Goal: Task Accomplishment & Management: Complete application form

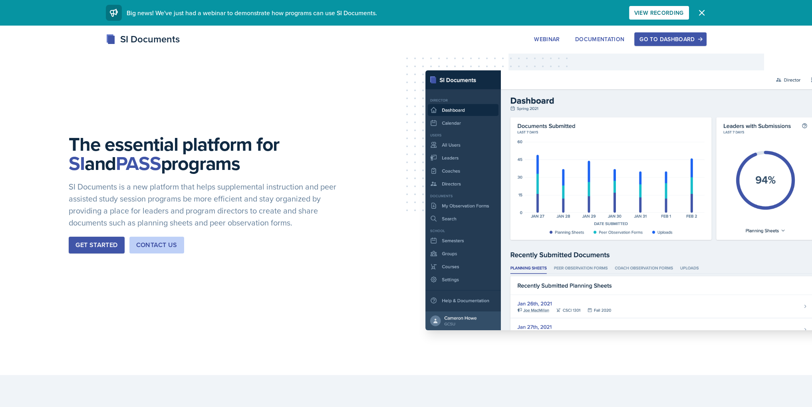
click at [662, 37] on div "Go to Dashboard" at bounding box center [671, 39] width 62 height 6
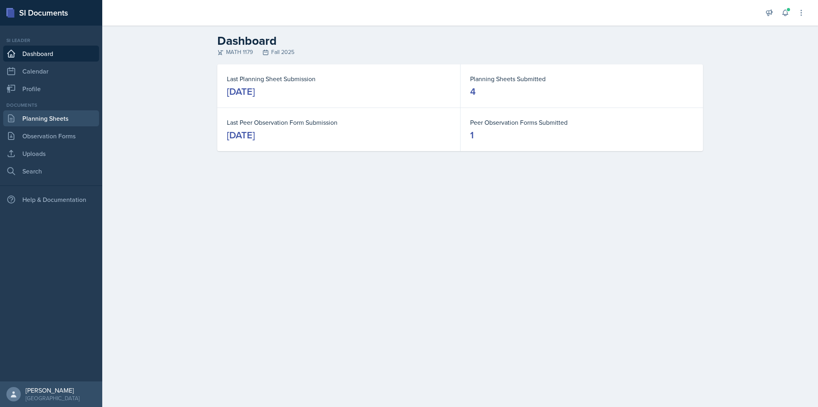
click at [53, 121] on link "Planning Sheets" at bounding box center [51, 118] width 96 height 16
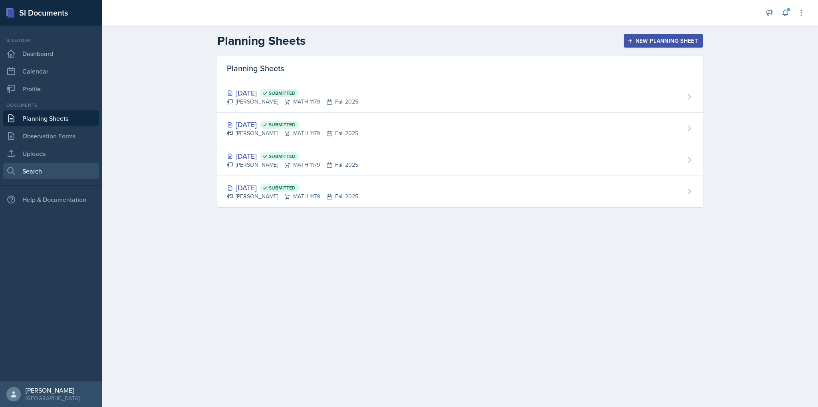
click at [46, 167] on link "Search" at bounding box center [51, 171] width 96 height 16
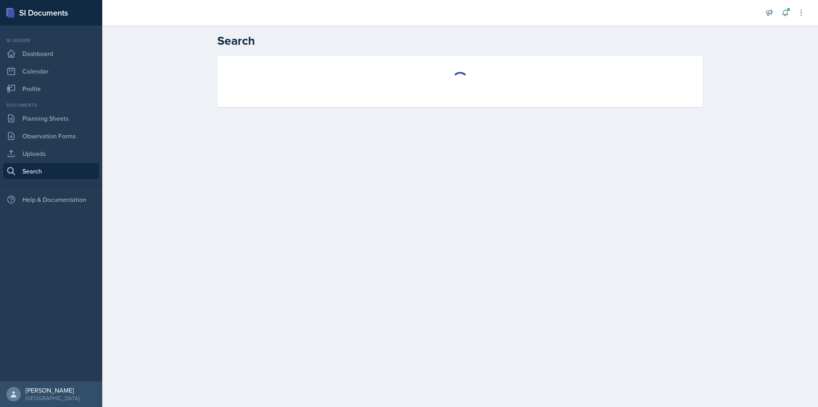
select select "all"
select select "1"
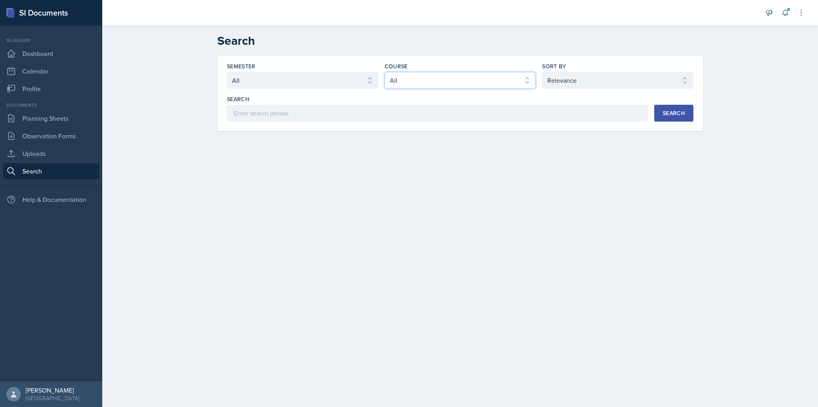
click at [404, 83] on select "Select course All ACCT 2101 ACCT 2102 ACCT 4050 ANTH 1102 ANTH 3301 ARCH 1000 A…" at bounding box center [460, 80] width 151 height 17
select select "6e5c8252-121a-4327-ae83-c0302f4105b8"
click at [385, 72] on select "Select course All ACCT 2101 ACCT 2102 ACCT 4050 ANTH 1102 ANTH 3301 ARCH 1000 A…" at bounding box center [460, 80] width 151 height 17
click at [358, 116] on input at bounding box center [437, 113] width 421 height 17
type input "major"
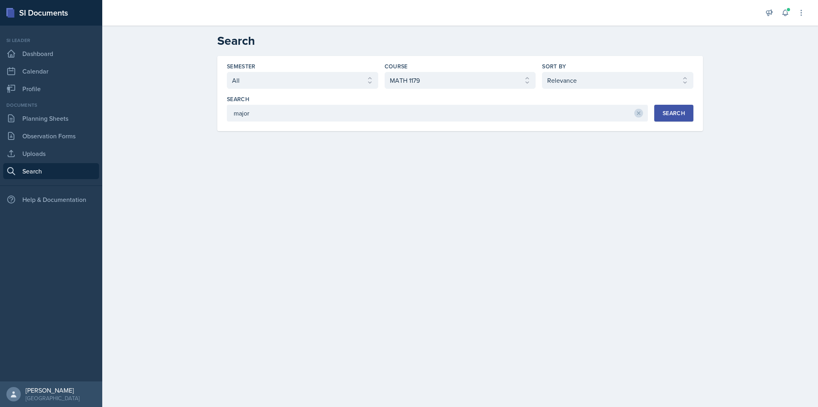
click at [668, 116] on button "Search" at bounding box center [673, 113] width 39 height 17
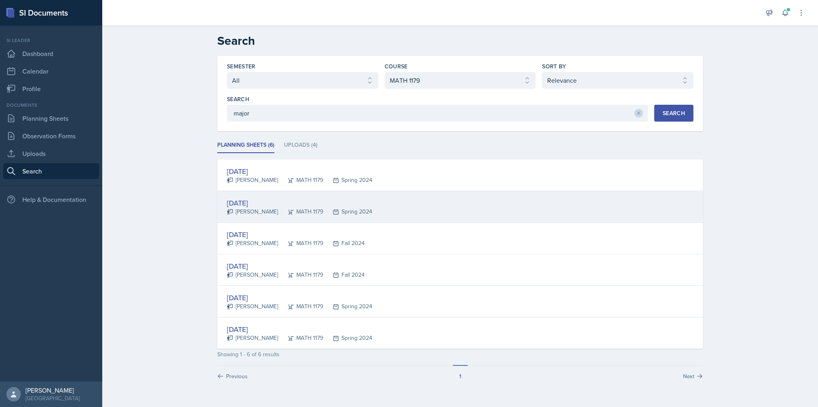
click at [245, 206] on div "[DATE]" at bounding box center [299, 202] width 145 height 11
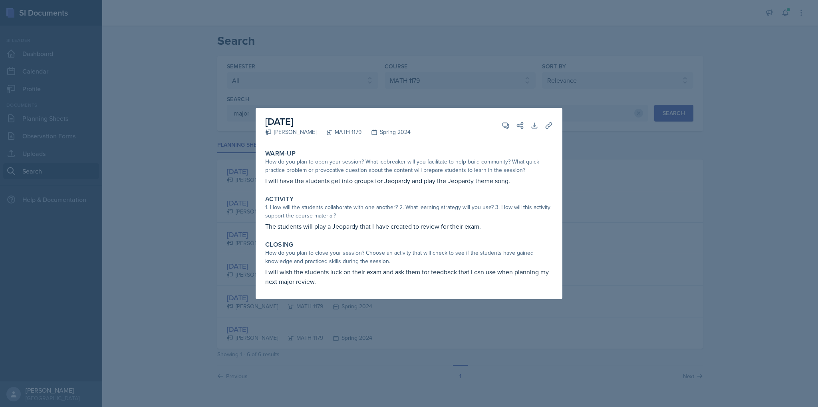
click at [612, 130] on div at bounding box center [409, 203] width 818 height 407
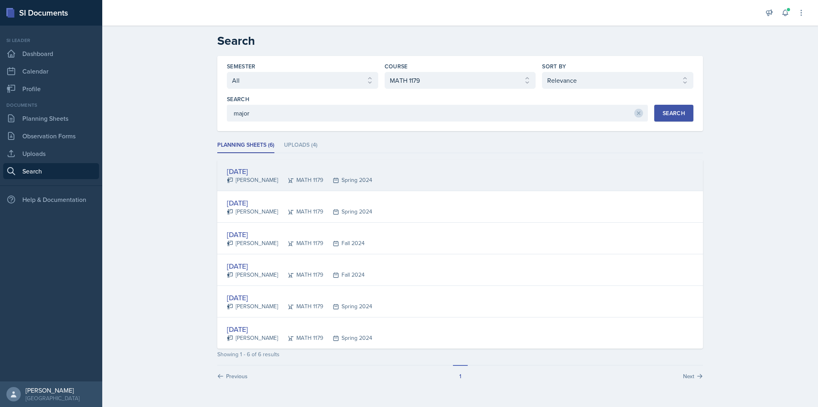
click at [262, 176] on div "[PERSON_NAME]" at bounding box center [252, 180] width 51 height 8
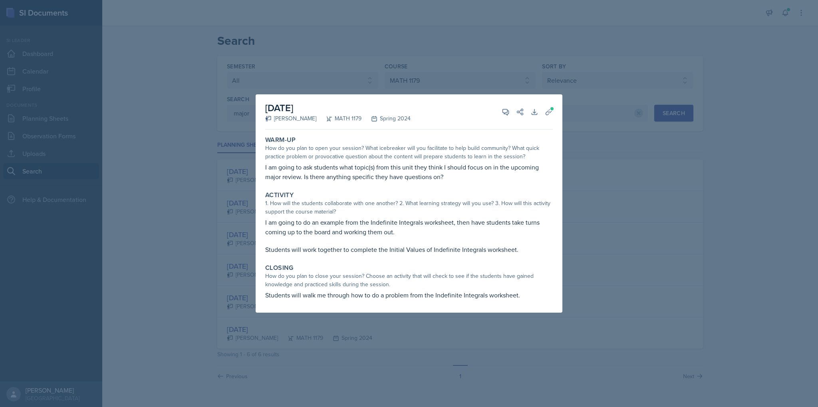
click at [251, 189] on div at bounding box center [409, 203] width 818 height 407
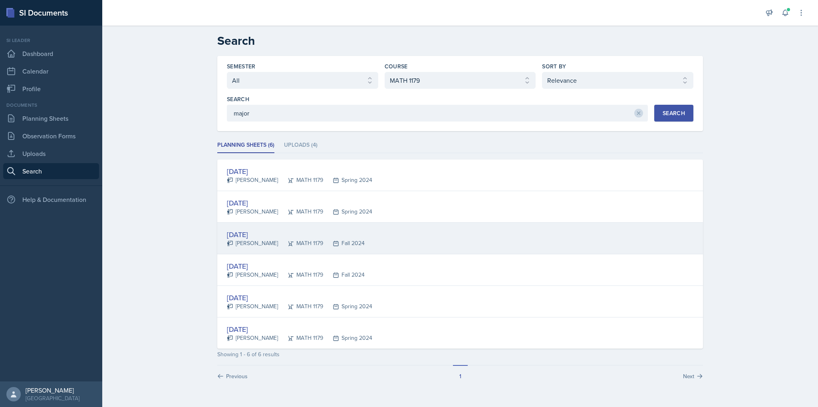
click at [250, 234] on div "[DATE]" at bounding box center [296, 234] width 138 height 11
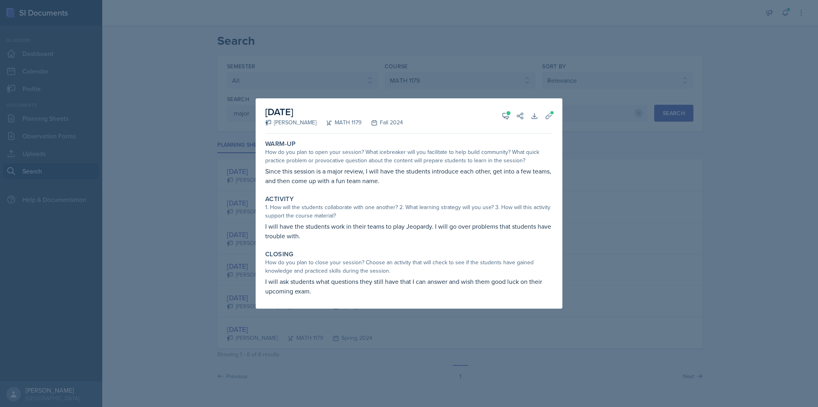
click at [246, 263] on div at bounding box center [409, 203] width 818 height 407
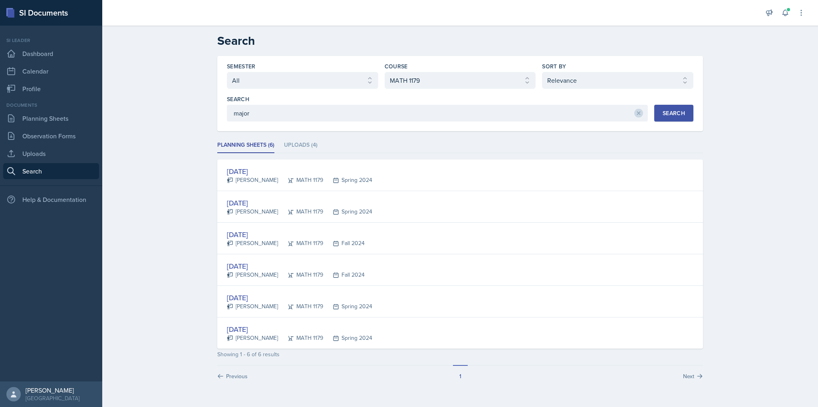
click at [244, 299] on div "[DATE]" at bounding box center [299, 297] width 145 height 11
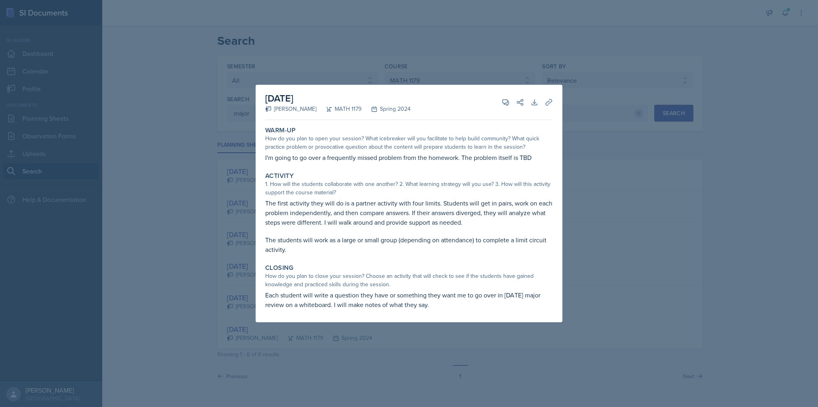
click at [241, 279] on div at bounding box center [409, 203] width 818 height 407
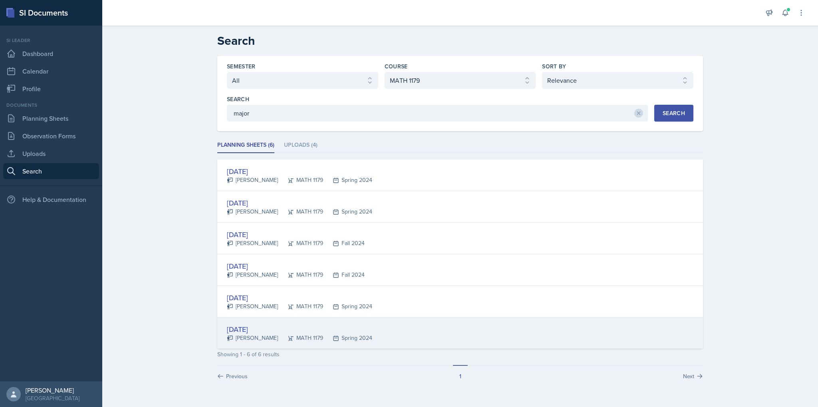
click at [241, 329] on div "[DATE]" at bounding box center [299, 329] width 145 height 11
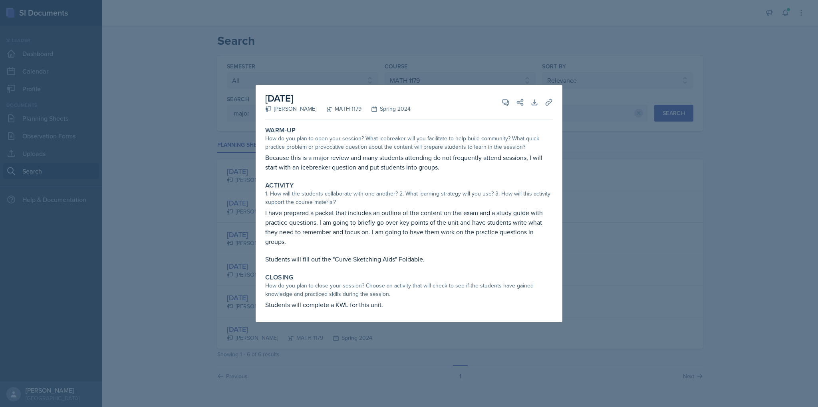
click at [186, 236] on div at bounding box center [409, 203] width 818 height 407
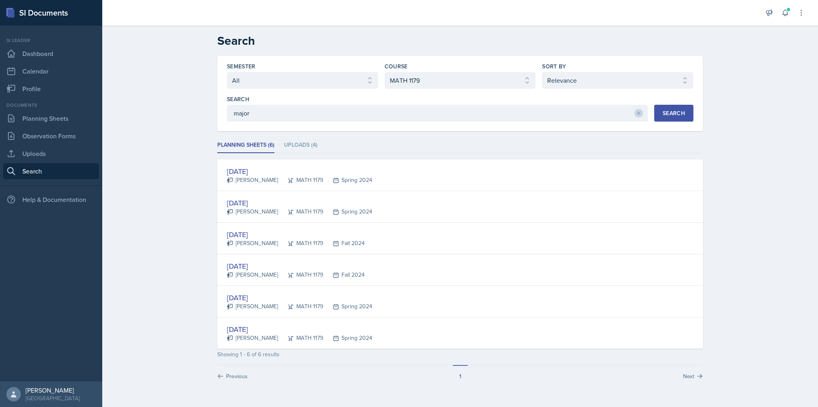
click at [43, 127] on div "Documents Planning Sheets Observation Forms Uploads Search" at bounding box center [51, 140] width 96 height 78
click at [43, 114] on link "Planning Sheets" at bounding box center [51, 118] width 96 height 16
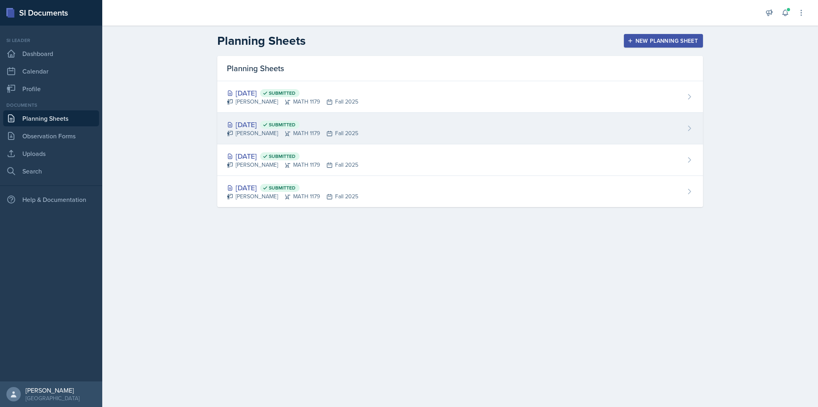
click at [255, 118] on div "Sep 2nd, 2025 Submitted Madelyn Hagan MATH 1179 Fall 2025" at bounding box center [460, 129] width 486 height 32
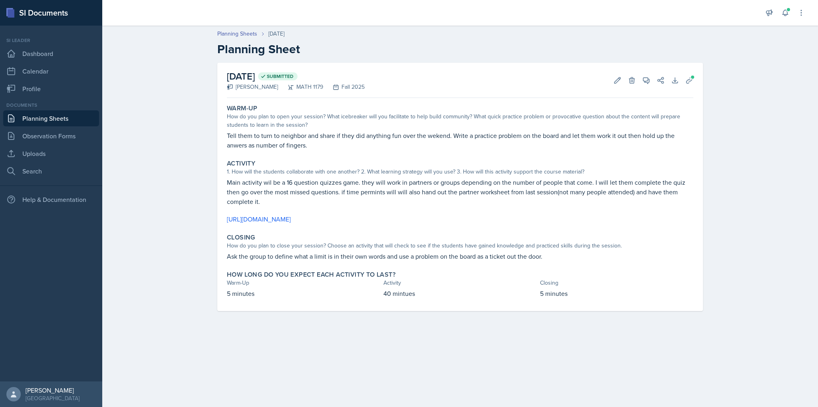
click at [58, 119] on link "Planning Sheets" at bounding box center [51, 118] width 96 height 16
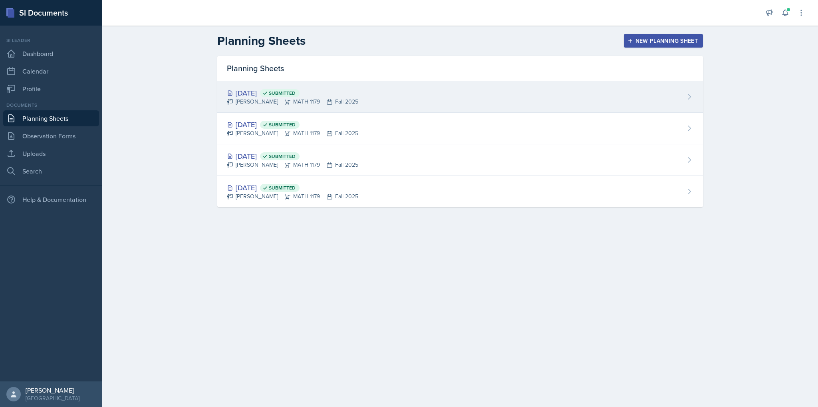
click at [246, 92] on div "Sep 5th, 2025 Submitted" at bounding box center [292, 93] width 131 height 11
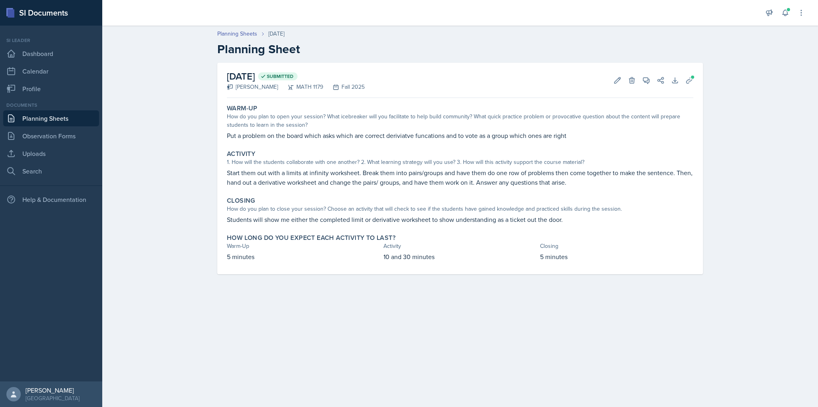
click at [41, 117] on link "Planning Sheets" at bounding box center [51, 118] width 96 height 16
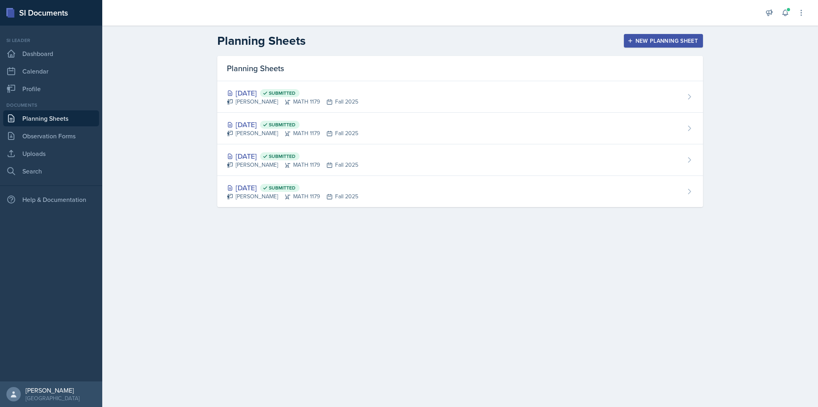
click at [644, 42] on div "New Planning Sheet" at bounding box center [663, 41] width 69 height 6
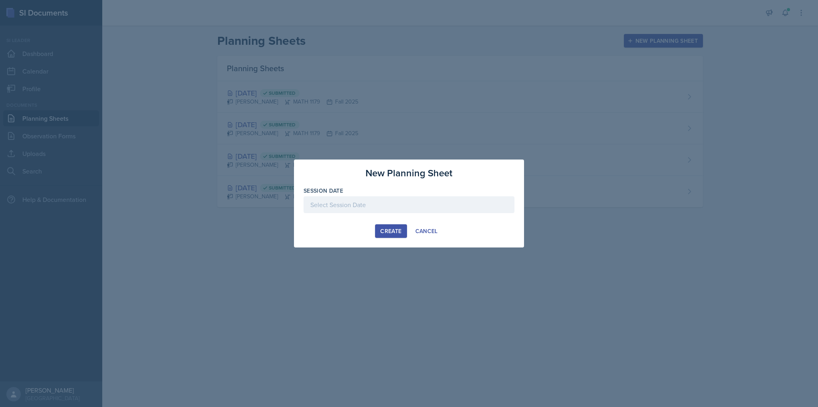
click at [351, 203] on div at bounding box center [409, 204] width 211 height 17
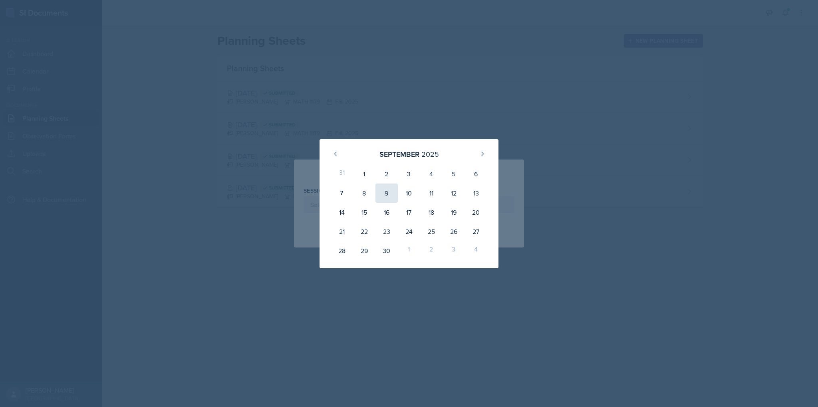
click at [387, 192] on div "9" at bounding box center [387, 192] width 22 height 19
type input "September 9th, 2025"
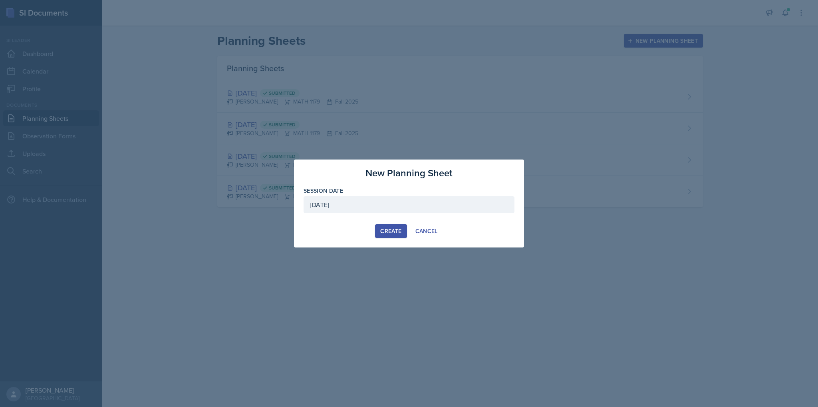
click at [386, 230] on div "Create" at bounding box center [390, 231] width 21 height 6
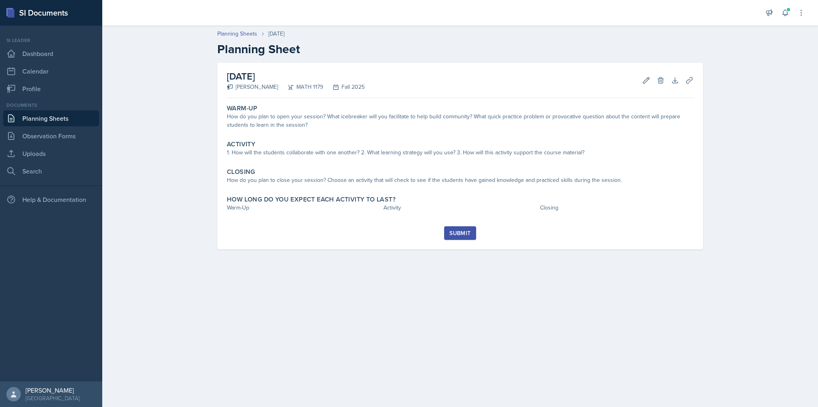
click at [378, 99] on div "September 9th, 2025 Madelyn Hagan MATH 1179 Fall 2025 Edit Delete Download Uplo…" at bounding box center [460, 156] width 486 height 187
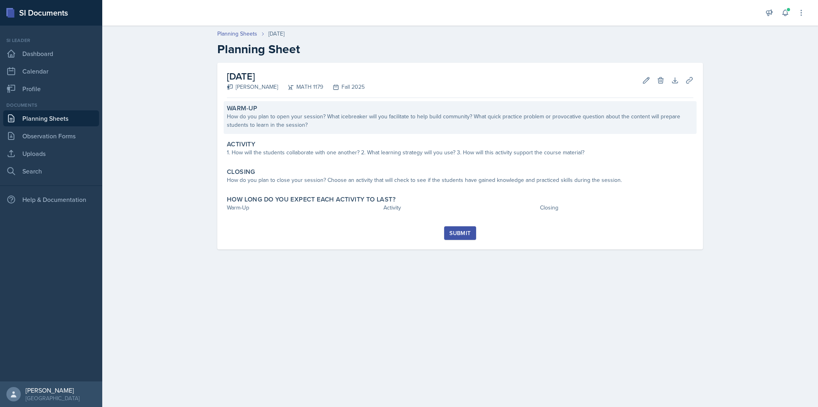
click at [369, 119] on div "How do you plan to open your session? What icebreaker will you facilitate to he…" at bounding box center [460, 120] width 467 height 17
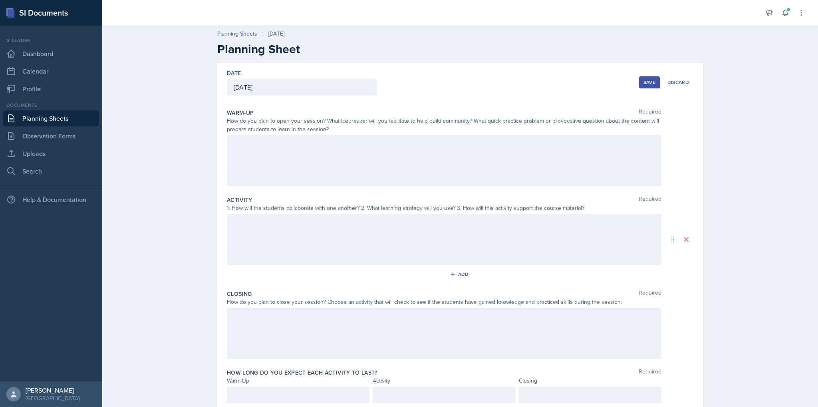
click at [297, 167] on div at bounding box center [444, 160] width 435 height 51
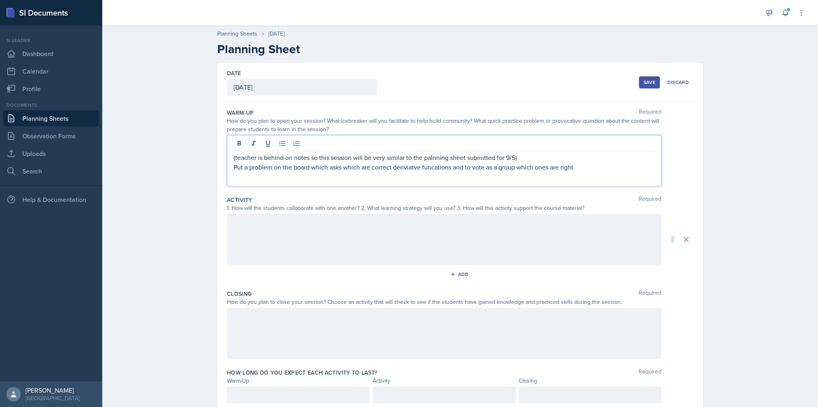
click at [422, 170] on p "Put a problem on the board which asks which are correct deriviatve funcations a…" at bounding box center [444, 167] width 421 height 10
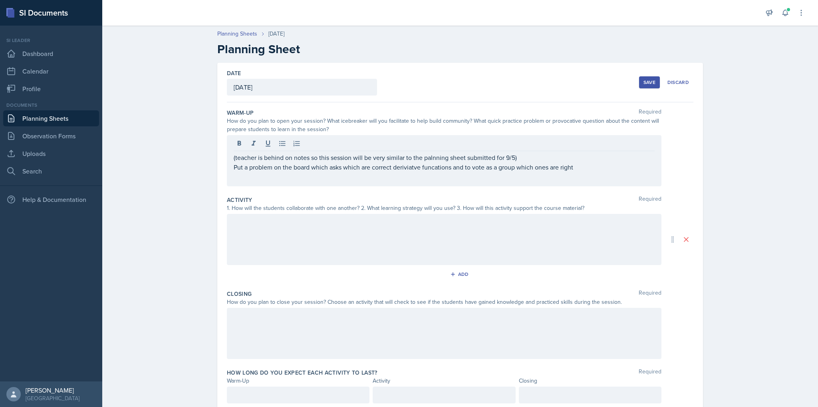
click at [389, 255] on div at bounding box center [444, 239] width 435 height 51
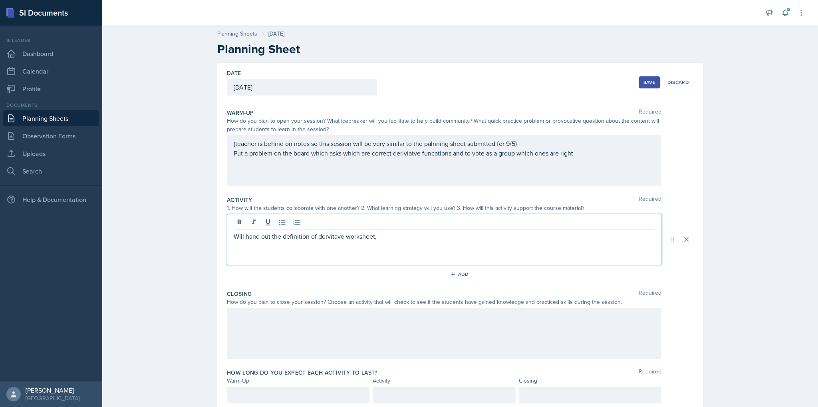
click at [235, 235] on p "WIll hand out the definition of dervitave worksheet," at bounding box center [444, 236] width 421 height 10
click at [508, 244] on div "Break the students into gorups and will hand out the definition of dervitave wo…" at bounding box center [444, 239] width 435 height 51
click at [517, 233] on p "Break the students into gorups and will hand out the definition of dervitave wo…" at bounding box center [444, 236] width 421 height 10
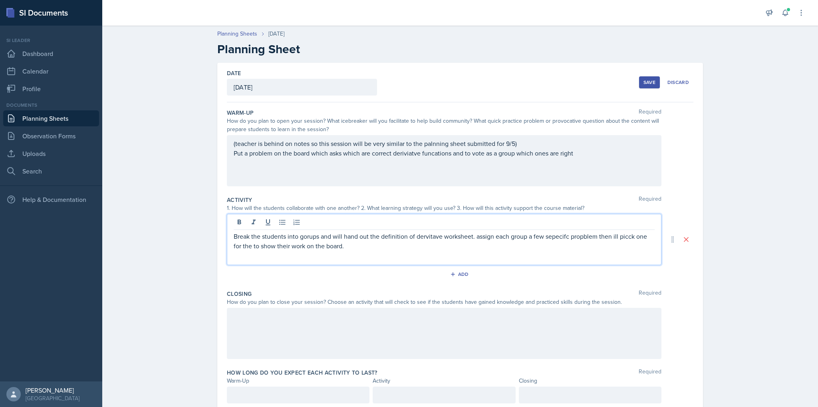
click at [309, 231] on p "Break the students into gorups and will hand out the definition of dervitave wo…" at bounding box center [444, 240] width 421 height 19
click at [302, 239] on p "Break the students into Groupsand will hand out the definition of dervitave wor…" at bounding box center [444, 240] width 421 height 19
click at [318, 239] on p "Break the students into groupsand will hand out the definition of dervitave wor…" at bounding box center [444, 240] width 421 height 19
click at [431, 237] on p "Break the students into groups and will hand out the definition of dervitave wo…" at bounding box center [444, 240] width 421 height 19
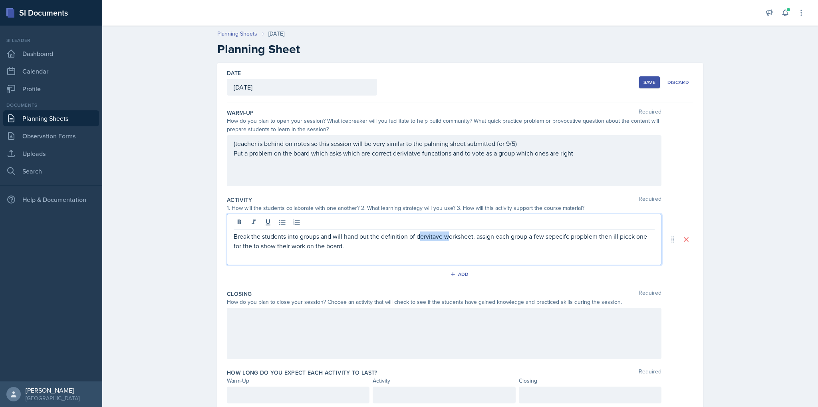
click at [431, 237] on p "Break the students into groups and will hand out the definition of dervitave wo…" at bounding box center [444, 240] width 421 height 19
click at [428, 152] on div "(teacher is behind on notes so this session will be very similar to the palnnin…" at bounding box center [444, 160] width 435 height 51
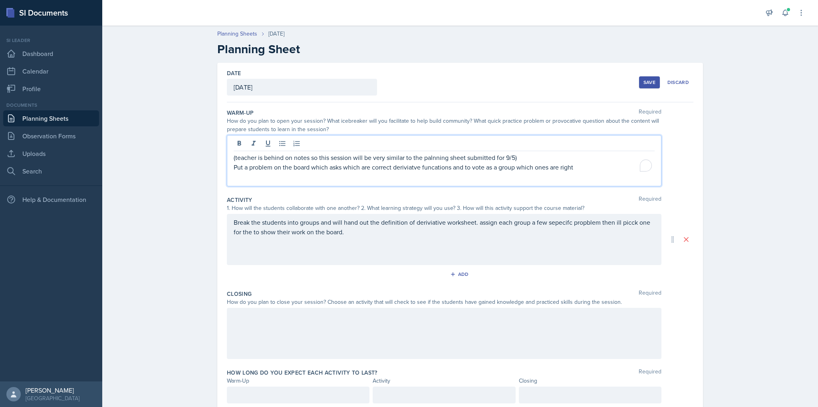
click at [428, 152] on div "(teacher is behind on notes so this session will be very similar to the palnnin…" at bounding box center [444, 160] width 435 height 51
click at [435, 169] on p "Put a problem on the board which asks which are correct deriviatve funcations a…" at bounding box center [444, 167] width 421 height 10
click at [434, 165] on p "Put a problem on the board which asks which are correct deriviatve funcatians a…" at bounding box center [444, 167] width 421 height 10
click at [435, 168] on p "Put a problem on the board which asks which are correct deriviatve funcatians a…" at bounding box center [444, 167] width 421 height 10
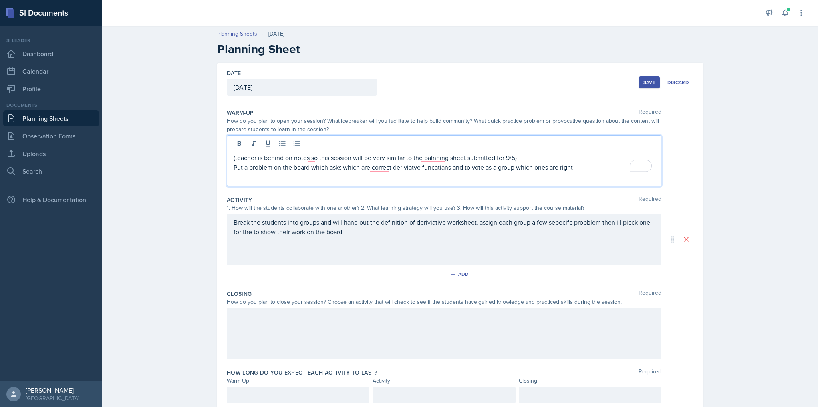
click at [430, 170] on p "Put a problem on the board which asks which are correct deriviatve funcatians a…" at bounding box center [444, 167] width 421 height 10
click at [379, 168] on p "Put a problem on the board which asks which are correct deriviatve funcatians a…" at bounding box center [444, 167] width 421 height 10
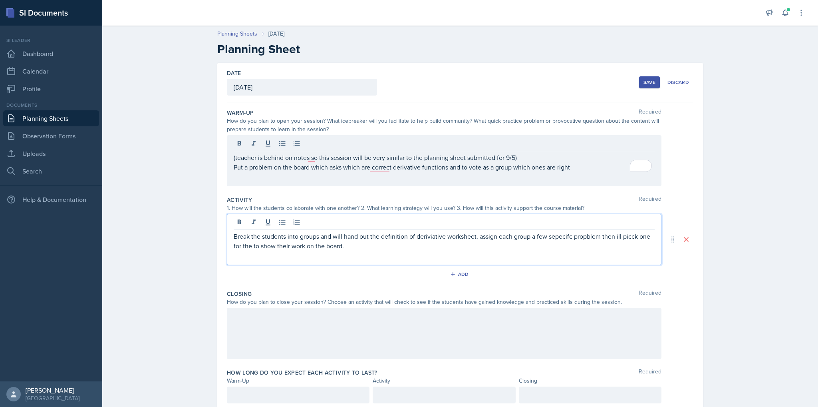
click at [459, 231] on p "Break the students into groups and will hand out the definition of deriviative …" at bounding box center [444, 240] width 421 height 19
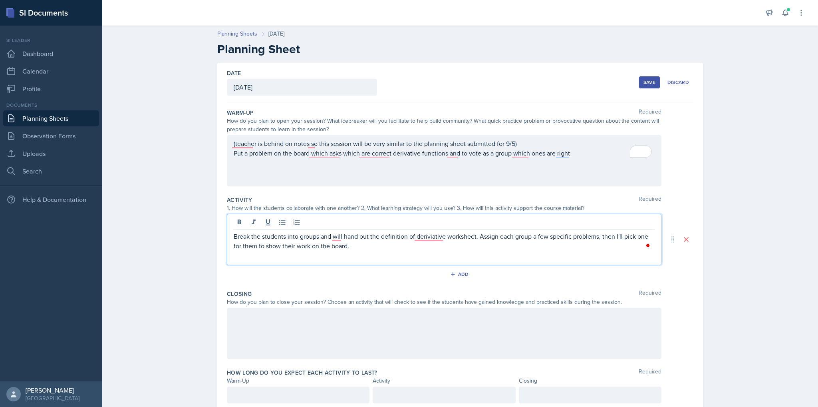
click at [281, 310] on div at bounding box center [444, 333] width 435 height 51
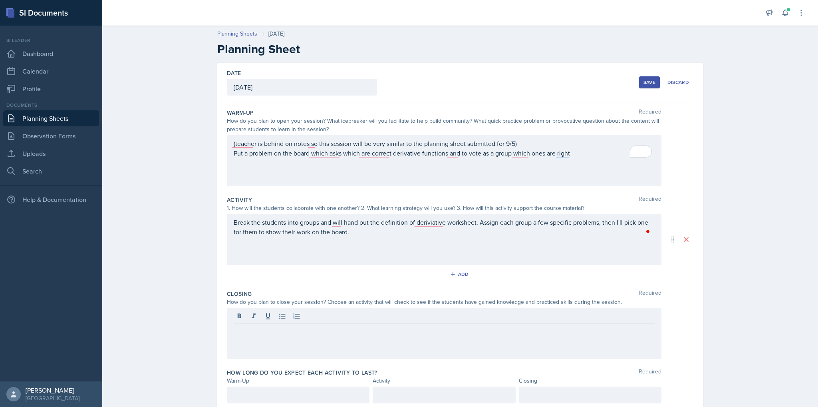
click at [377, 237] on div "Break the students into groups and will hand out the definition of deriviative …" at bounding box center [444, 239] width 435 height 51
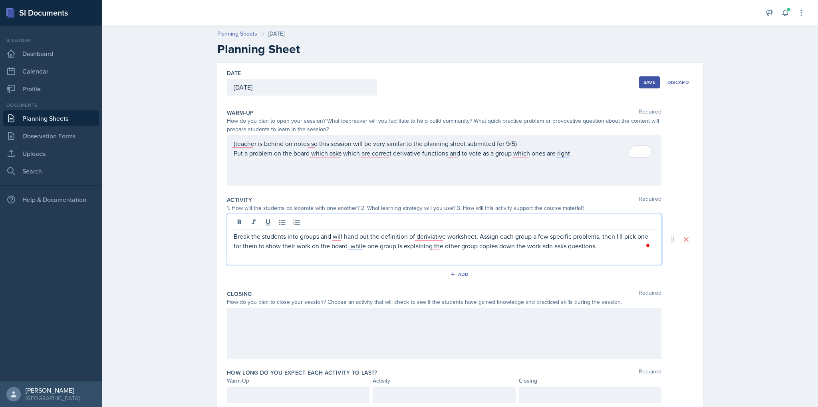
click at [305, 309] on div at bounding box center [444, 333] width 435 height 51
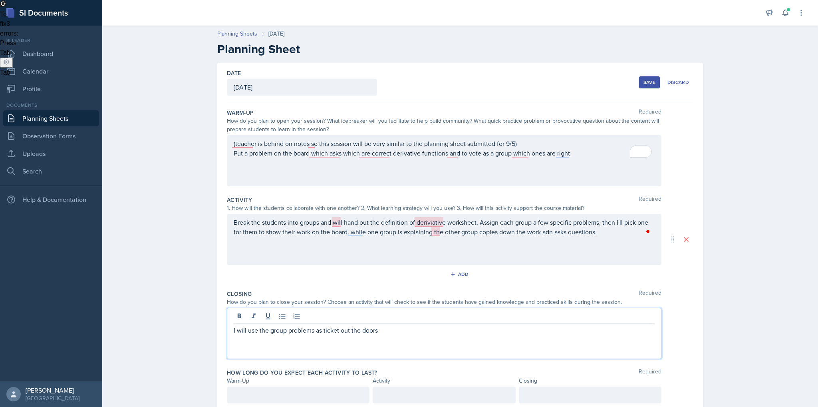
click at [312, 332] on p "I will use the group problems as ticket out the doors" at bounding box center [444, 330] width 421 height 10
click at [430, 322] on div at bounding box center [444, 316] width 421 height 13
click at [430, 330] on p "I will use the group problem completion as ticket out the doors" at bounding box center [444, 330] width 421 height 10
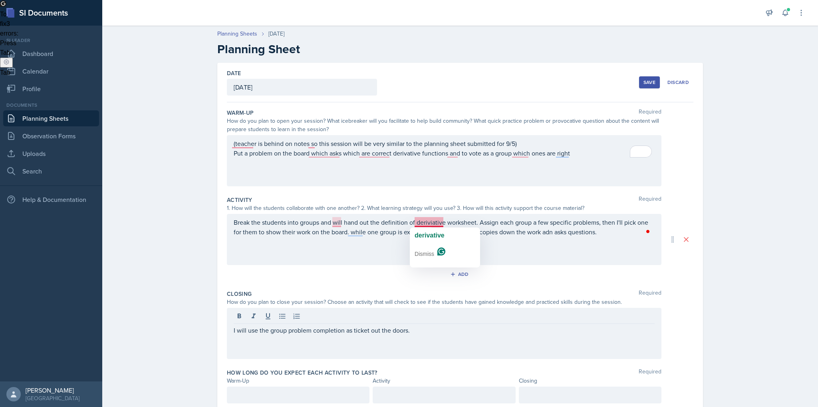
click at [388, 239] on div "Break the students into groups and will hand out the definition of deriviative …" at bounding box center [444, 239] width 435 height 51
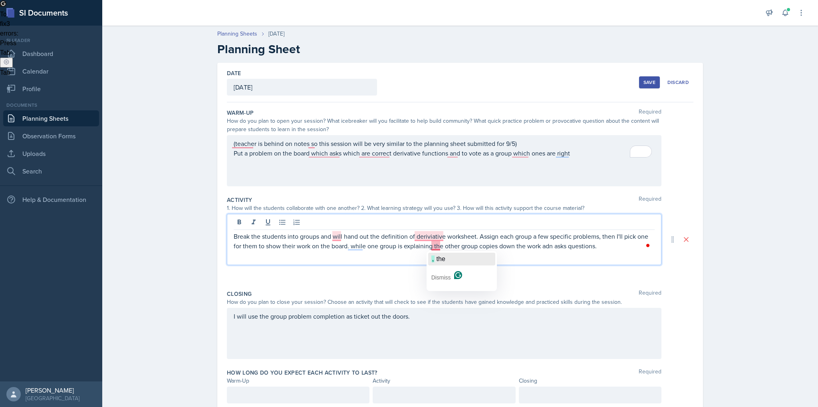
click at [443, 260] on span "the" at bounding box center [441, 258] width 9 height 7
click at [433, 247] on span "derivative" at bounding box center [430, 249] width 30 height 7
click at [340, 243] on div "will Dismiss" at bounding box center [363, 261] width 70 height 40
click at [366, 251] on button "will" at bounding box center [362, 249] width 67 height 13
click at [485, 246] on p "Break the students into groups and hand out the definition of derivative worksh…" at bounding box center [444, 240] width 421 height 19
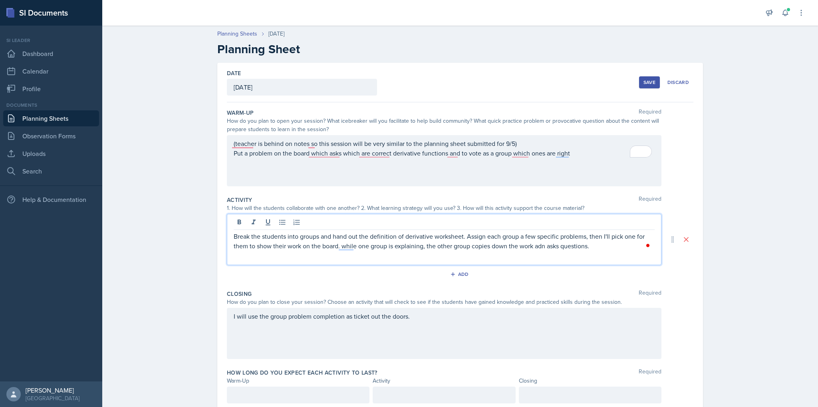
click at [540, 245] on p "Break the students into groups and hand out the definition of derivative worksh…" at bounding box center [444, 240] width 421 height 19
click at [607, 247] on p "Break the students into groups and hand out the definition of derivative worksh…" at bounding box center [444, 240] width 421 height 19
click at [349, 146] on div "(teacher is behind on notes so this session will be very similar to the plannin…" at bounding box center [444, 160] width 435 height 51
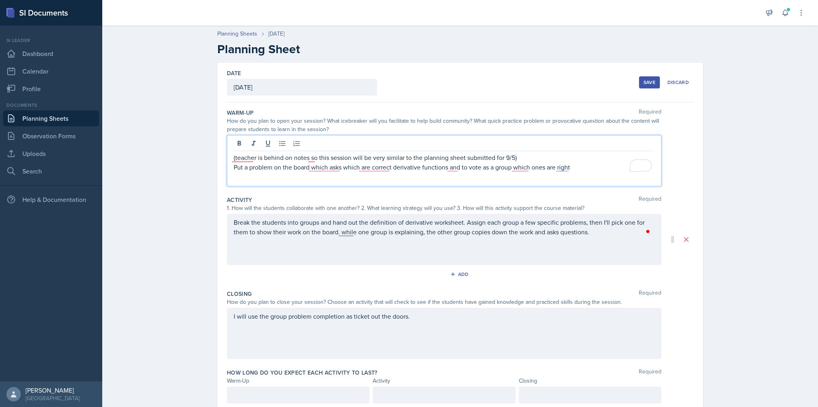
scroll to position [28, 0]
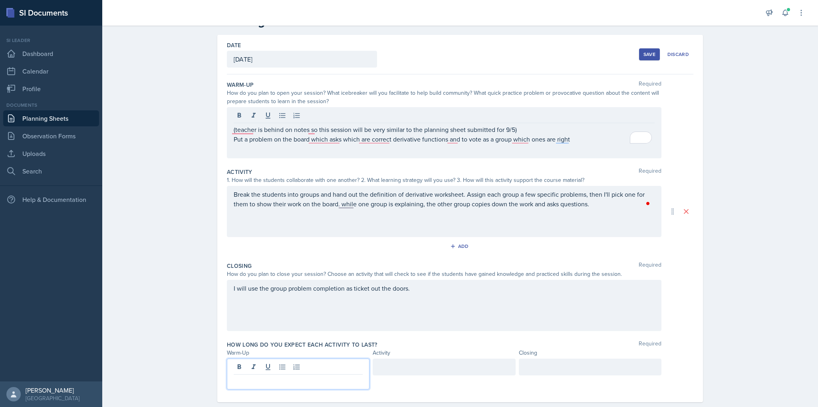
click at [248, 376] on p at bounding box center [298, 381] width 129 height 10
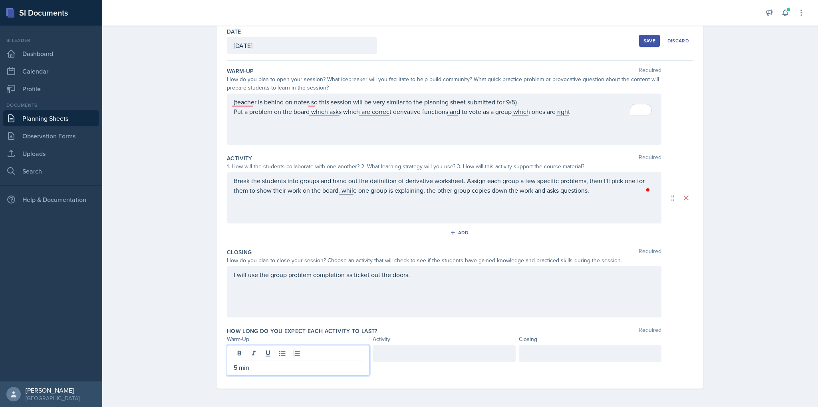
click at [378, 350] on div at bounding box center [444, 353] width 143 height 17
click at [650, 350] on div at bounding box center [590, 360] width 143 height 31
click at [336, 275] on div "I will use the group problem completion as ticket out the doors." at bounding box center [444, 291] width 435 height 51
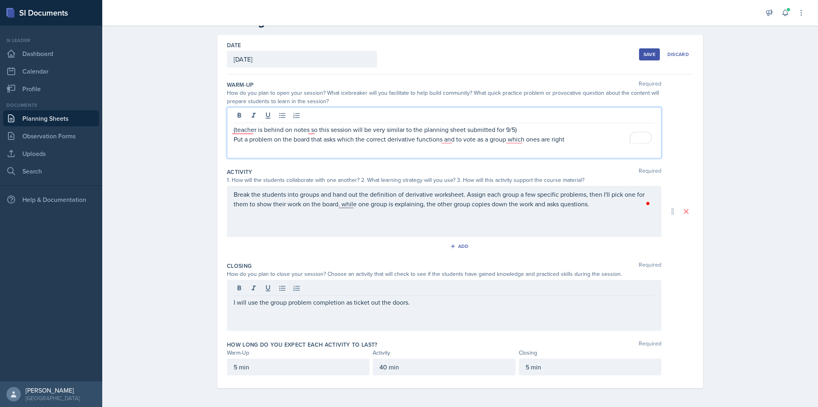
click at [571, 139] on p "Put a problem on the board that asks which the correct derivative functions and…" at bounding box center [444, 139] width 421 height 10
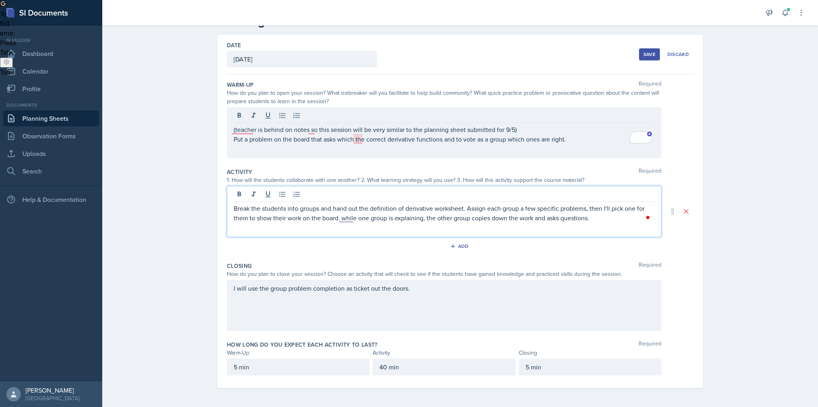
click at [462, 197] on div "Break the students into groups and hand out the definition of derivative worksh…" at bounding box center [444, 211] width 435 height 51
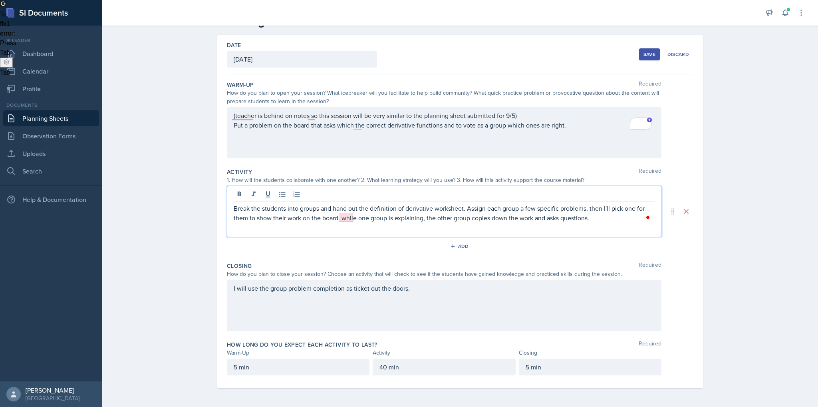
click at [646, 52] on div "Save" at bounding box center [650, 54] width 12 height 6
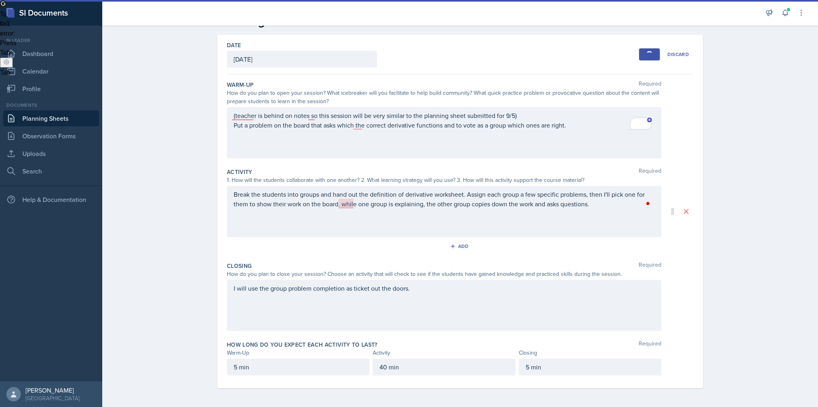
scroll to position [0, 0]
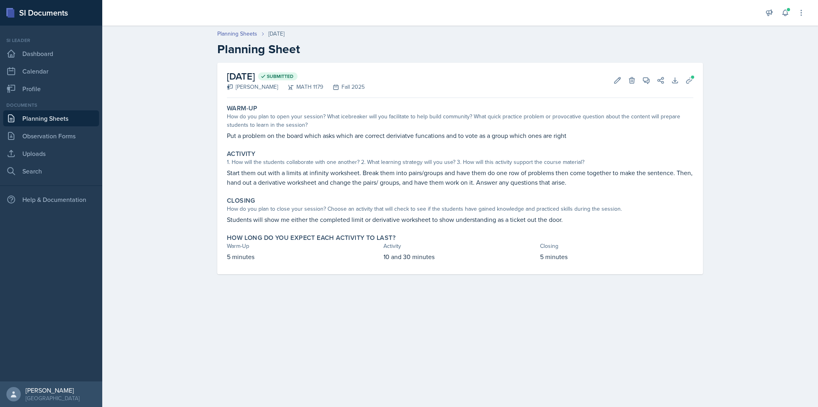
click at [259, 135] on p "Put a problem on the board which asks which are correct deriviatve funcations a…" at bounding box center [460, 136] width 467 height 10
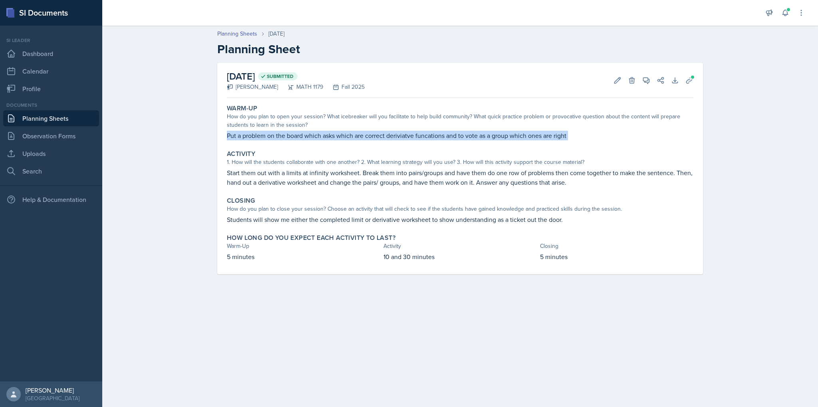
click at [259, 135] on p "Put a problem on the board which asks which are correct deriviatve funcations a…" at bounding box center [460, 136] width 467 height 10
copy div "Put a problem on the board which asks which are correct deriviatve funcations a…"
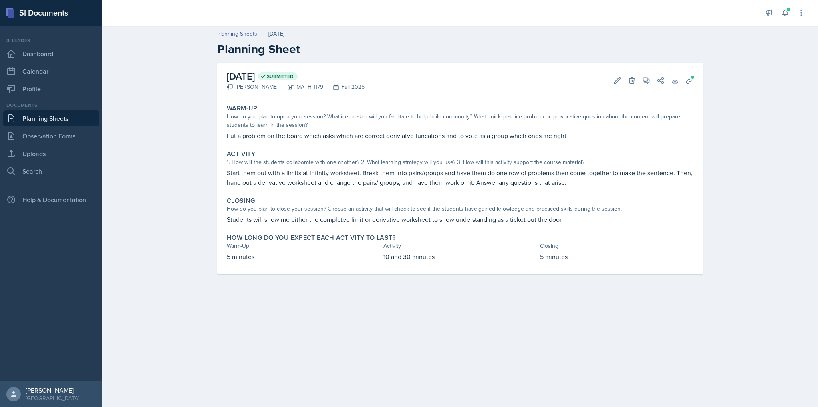
click at [367, 189] on div "Activity 1. How will the students collaborate with one another? 2. What learnin…" at bounding box center [460, 169] width 473 height 44
click at [688, 78] on icon at bounding box center [690, 80] width 8 height 8
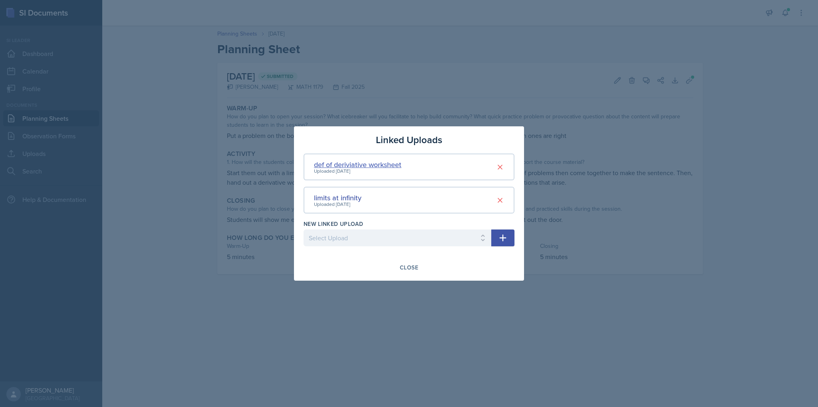
click at [377, 164] on div "def of deriviative worksheet" at bounding box center [358, 164] width 88 height 11
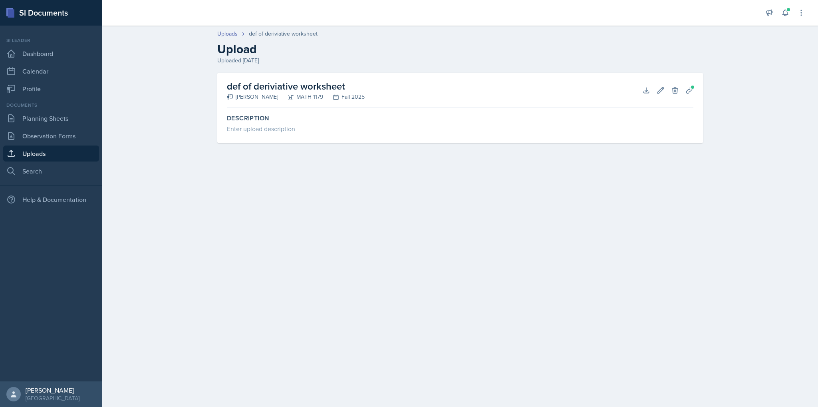
click at [298, 137] on div "Description Enter upload description" at bounding box center [460, 127] width 467 height 32
click at [65, 166] on link "Search" at bounding box center [51, 171] width 96 height 16
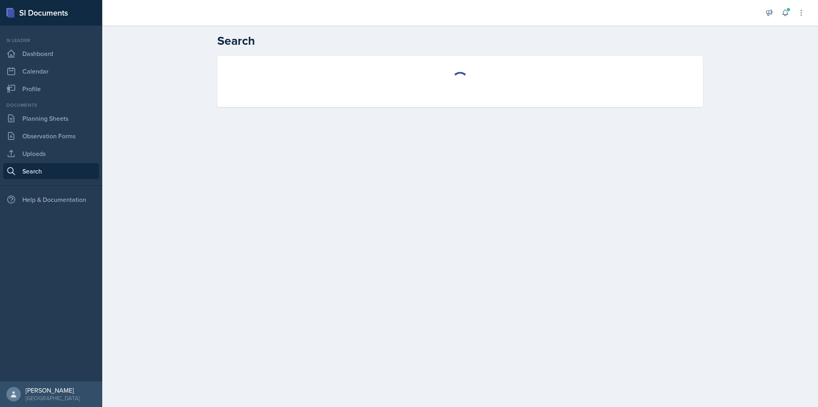
select select "all"
select select "1"
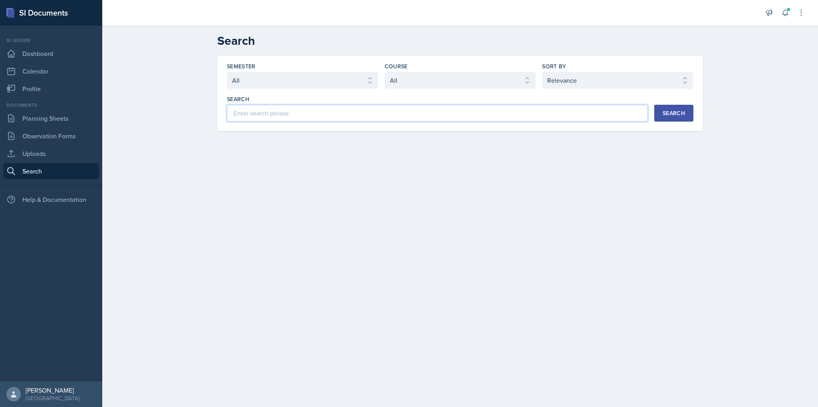
click at [356, 113] on input at bounding box center [437, 113] width 421 height 17
type input "major"
click at [432, 82] on select "Select course All ACCT 2101 ACCT 2102 ACCT 4050 ANTH 1102 ANTH 3301 ARCH 1000 A…" at bounding box center [460, 80] width 151 height 17
select select "6e5c8252-121a-4327-ae83-c0302f4105b8"
click at [385, 72] on select "Select course All ACCT 2101 ACCT 2102 ACCT 4050 ANTH 1102 ANTH 3301 ARCH 1000 A…" at bounding box center [460, 80] width 151 height 17
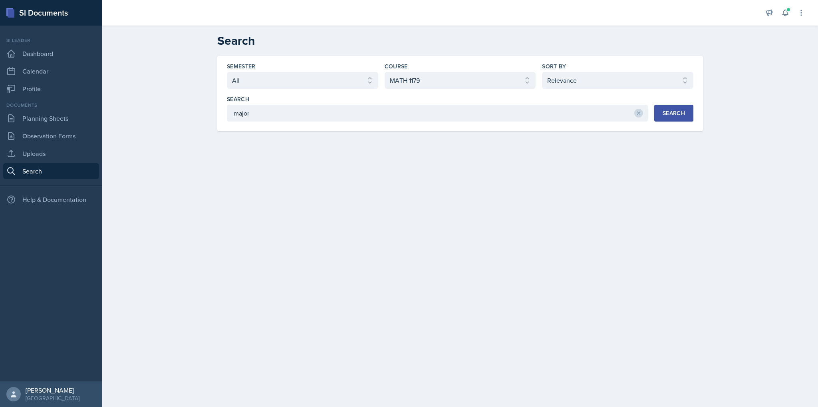
click at [666, 112] on div "Search" at bounding box center [674, 113] width 22 height 6
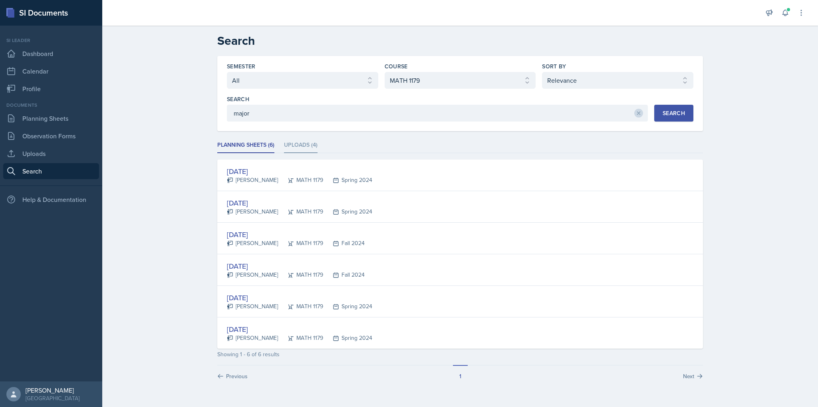
click at [300, 138] on li "Uploads (4)" at bounding box center [301, 145] width 34 height 16
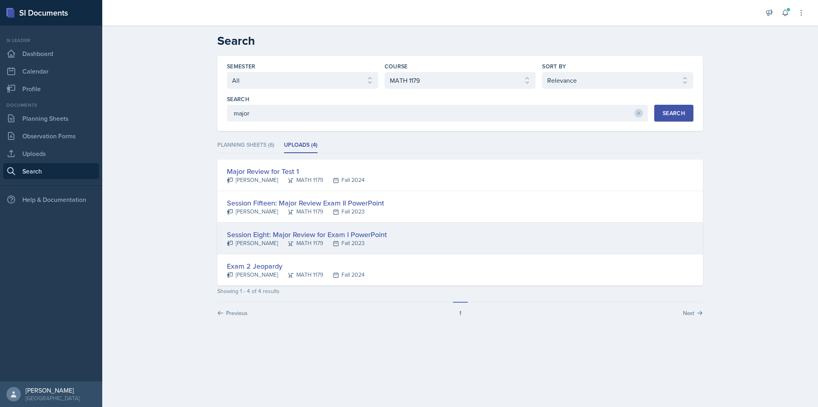
click at [269, 234] on div "Session Eight: Major Review for Exam I PowerPoint" at bounding box center [307, 234] width 160 height 11
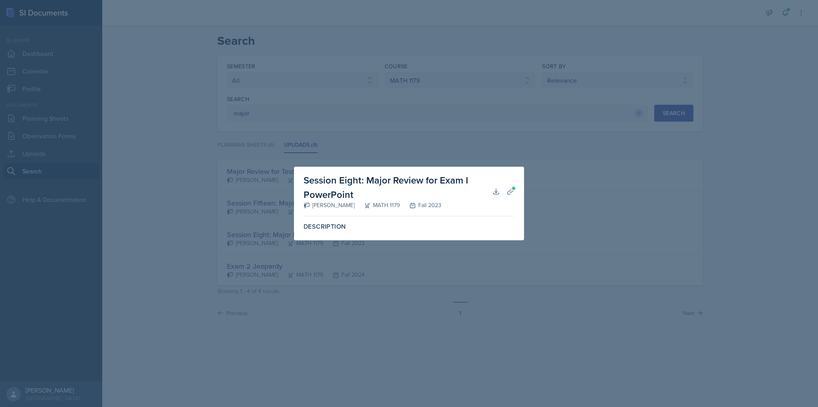
click at [389, 226] on label "Description" at bounding box center [409, 227] width 211 height 8
click at [514, 194] on icon at bounding box center [511, 191] width 8 height 8
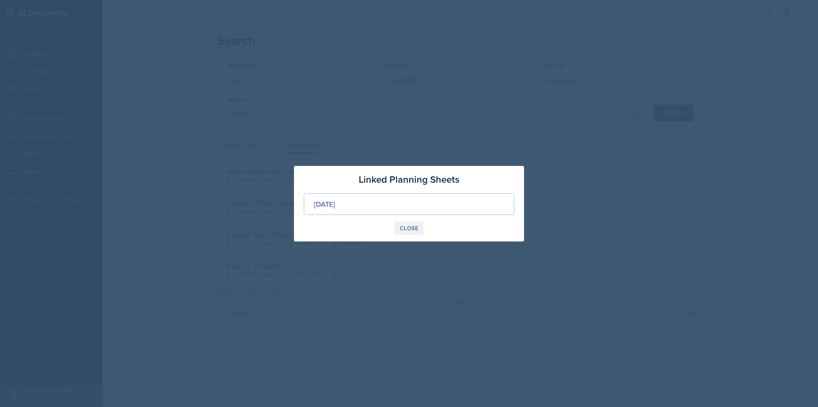
click at [412, 226] on div "Close" at bounding box center [409, 228] width 18 height 6
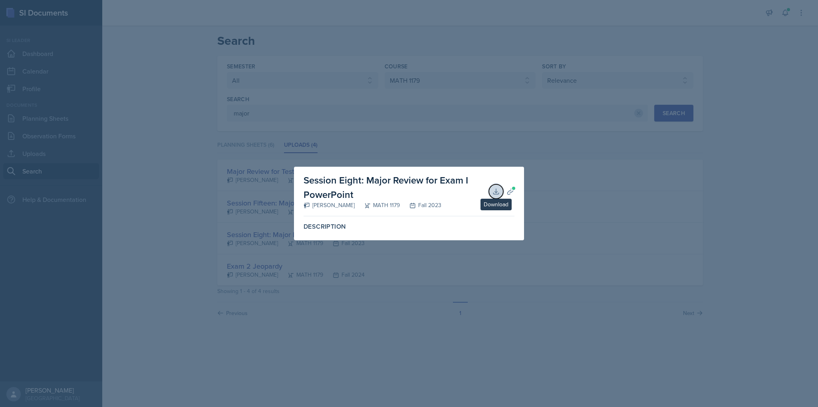
click at [499, 193] on icon at bounding box center [496, 191] width 8 height 8
click at [530, 189] on div at bounding box center [409, 203] width 818 height 407
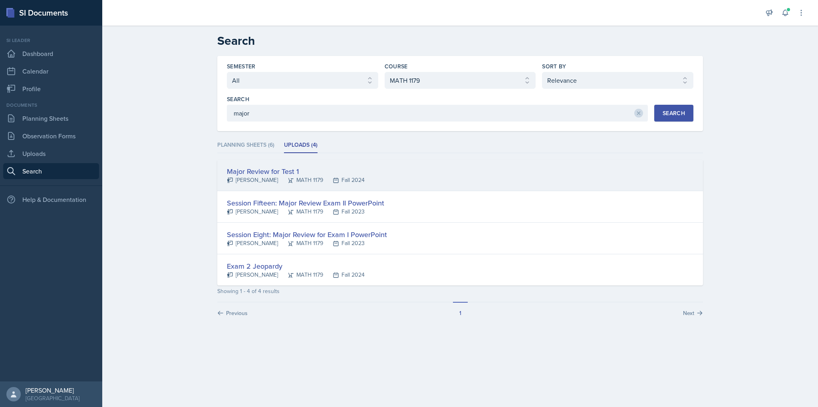
click at [259, 170] on div "Major Review for Test 1" at bounding box center [296, 171] width 138 height 11
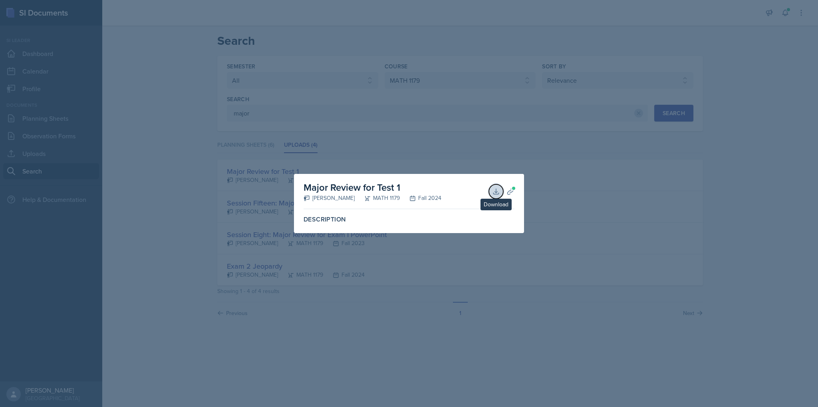
click at [495, 192] on icon at bounding box center [496, 191] width 8 height 8
click at [318, 194] on div "[PERSON_NAME]" at bounding box center [329, 198] width 51 height 8
click at [517, 192] on button "Planning Sheets" at bounding box center [510, 191] width 14 height 14
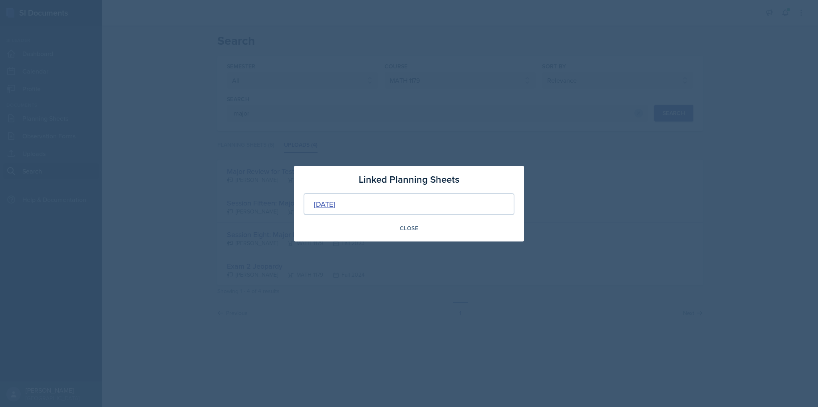
click at [335, 205] on div "[DATE]" at bounding box center [324, 204] width 21 height 11
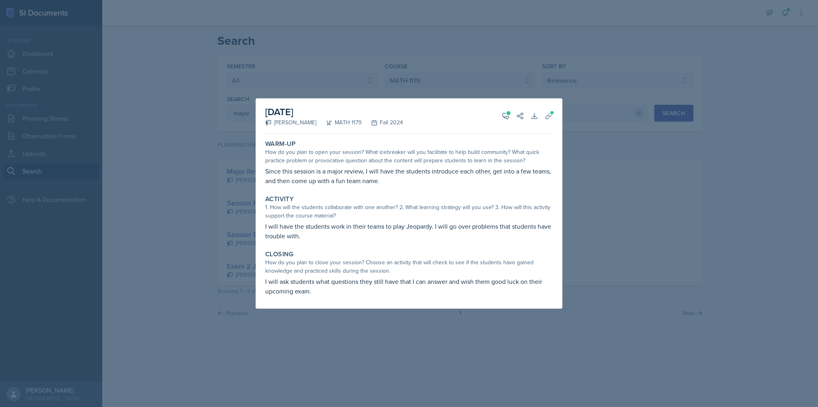
click at [324, 339] on div at bounding box center [409, 203] width 818 height 407
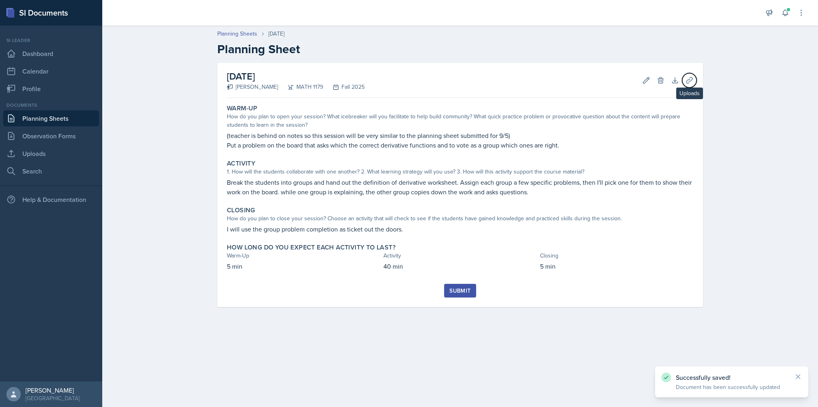
click at [690, 79] on icon at bounding box center [690, 80] width 8 height 8
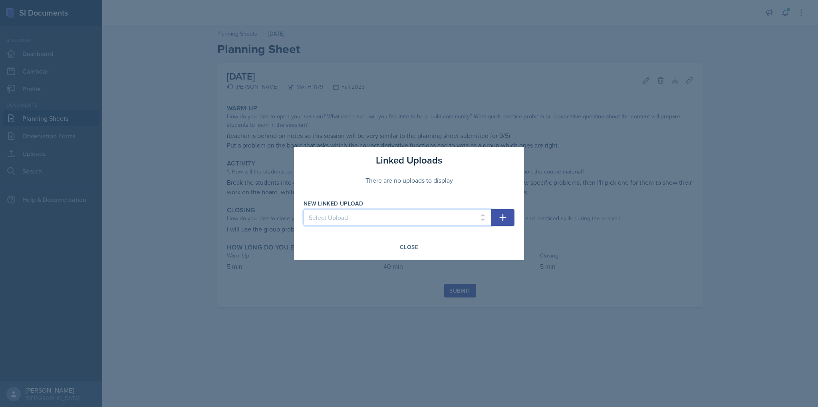
click at [406, 216] on select "Select Upload law of Exponents worksheet Algebra Errors worksheet Limit Partner…" at bounding box center [398, 217] width 188 height 17
select select "43a1bbcb-71cf-425c-b115-e32f967e723d"
click at [304, 209] on select "Select Upload law of Exponents worksheet Algebra Errors worksheet Limit Partner…" at bounding box center [398, 217] width 188 height 17
click at [510, 219] on button "button" at bounding box center [502, 217] width 23 height 17
select select
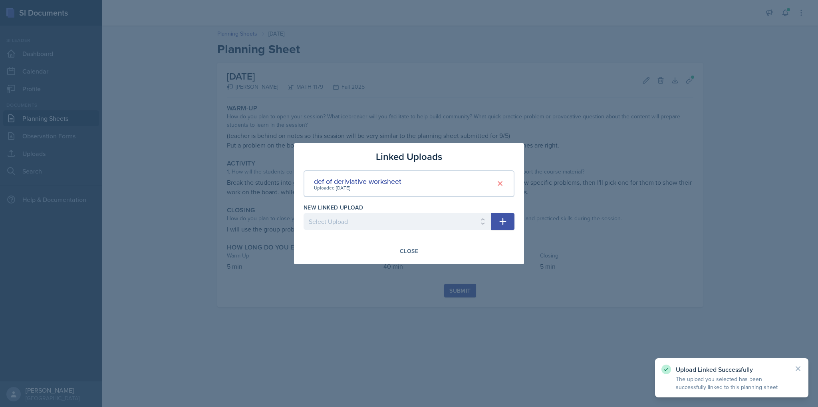
click at [532, 270] on div at bounding box center [409, 203] width 818 height 407
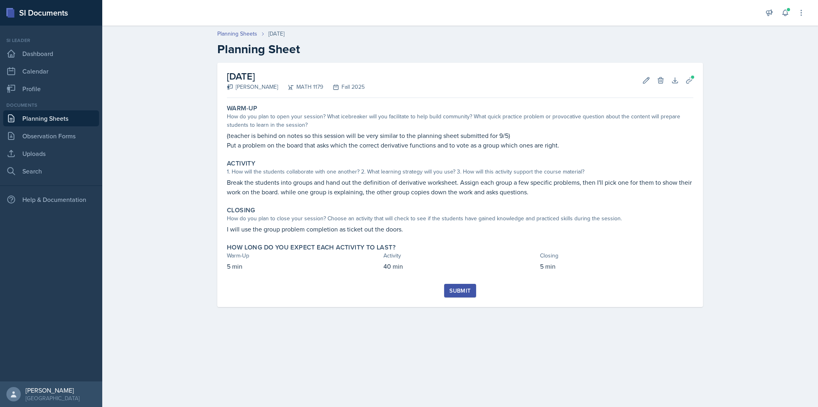
click at [463, 283] on div "Warm-Up How do you plan to open your session? What icebreaker will you facilita…" at bounding box center [460, 192] width 467 height 183
click at [152, 249] on div "Planning Sheets Sep 9th, 2025 Planning Sheet September 9th, 2025 Madelyn Hagan …" at bounding box center [460, 174] width 716 height 304
